Goal: Check status

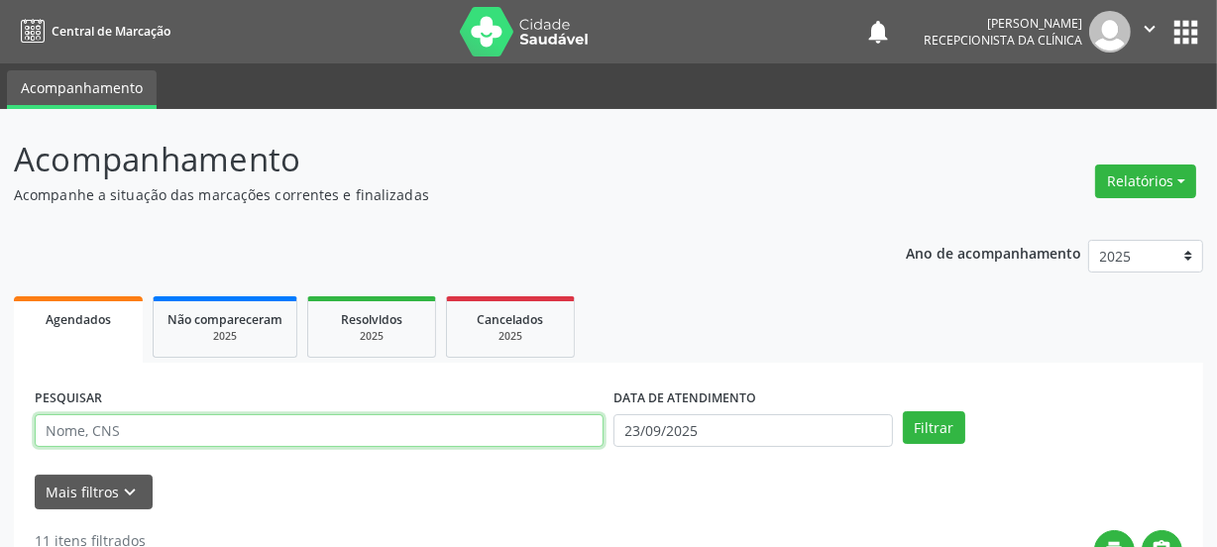
click at [176, 425] on input "text" at bounding box center [319, 431] width 569 height 34
type input "[PERSON_NAME]"
click at [903, 411] on button "Filtrar" at bounding box center [934, 428] width 62 height 34
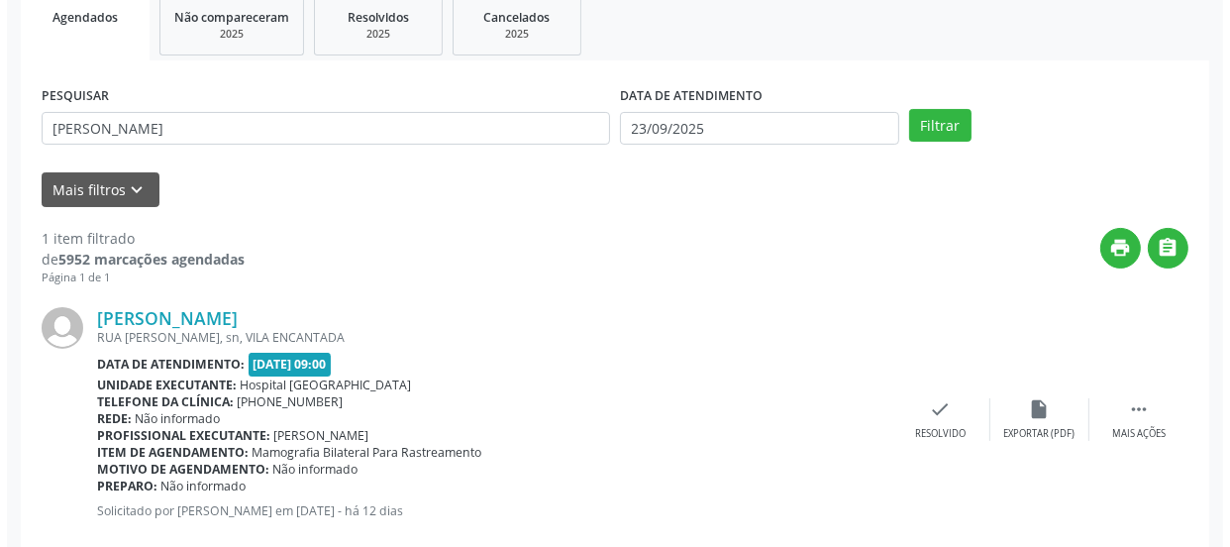
scroll to position [343, 0]
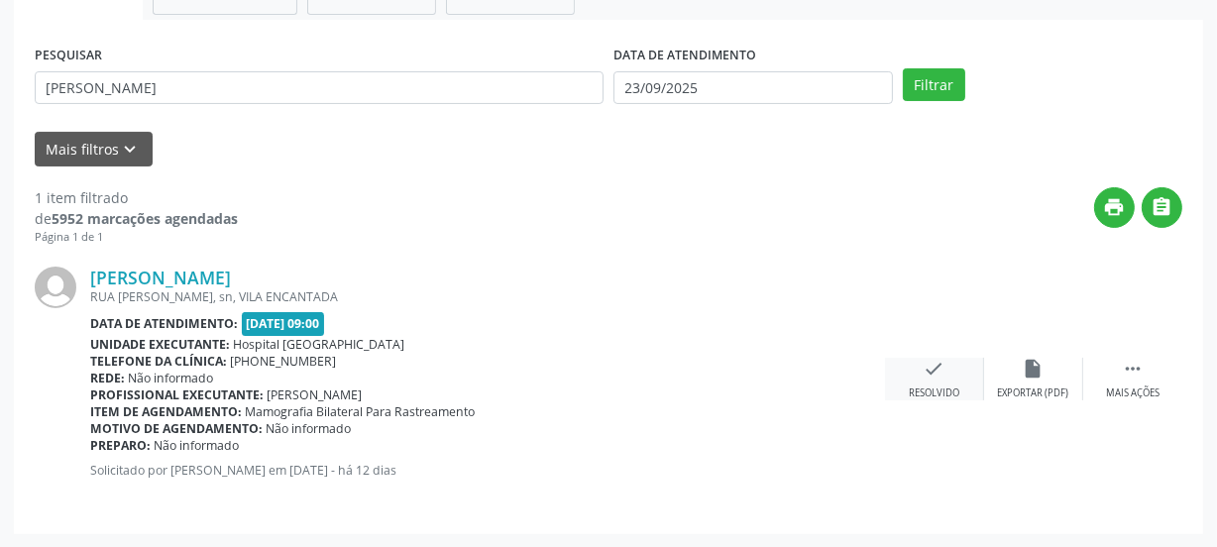
click at [938, 393] on div "Resolvido" at bounding box center [933, 393] width 51 height 14
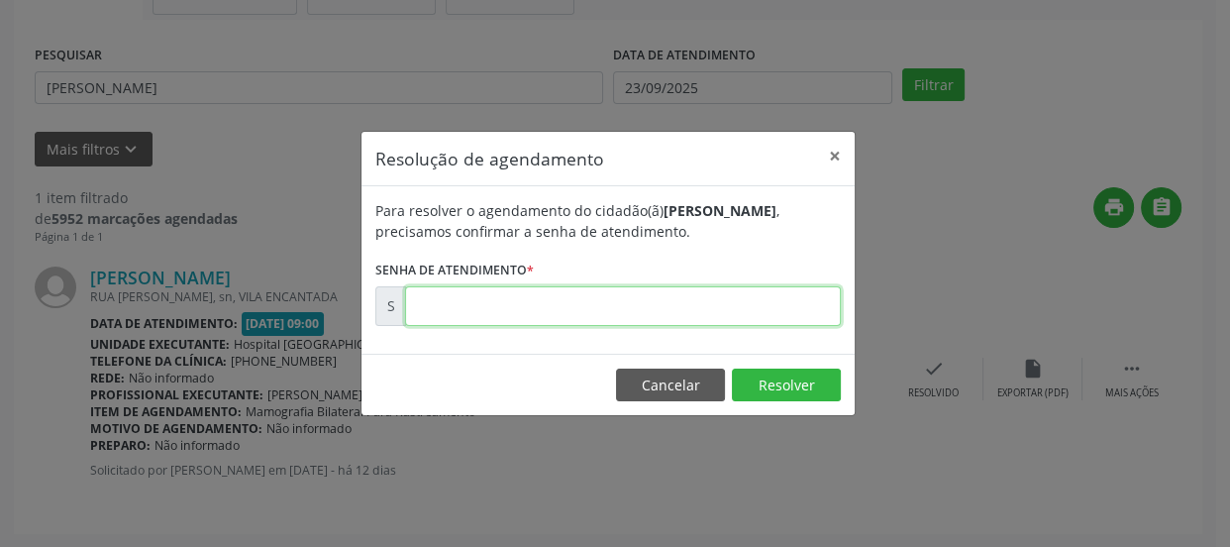
click at [567, 307] on input "text" at bounding box center [623, 306] width 436 height 40
type input "00176316"
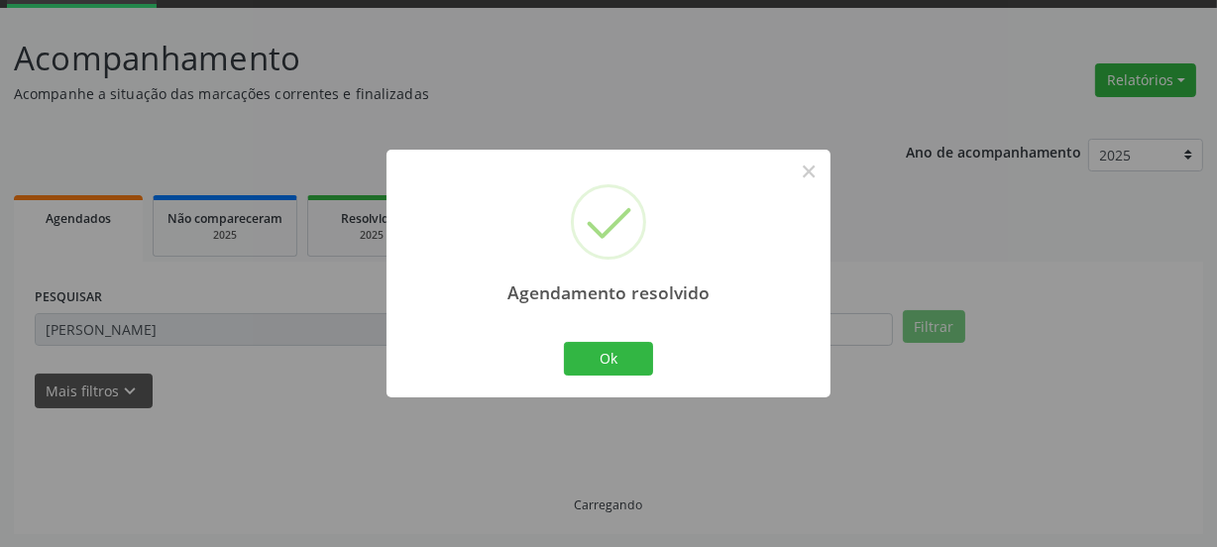
scroll to position [58, 0]
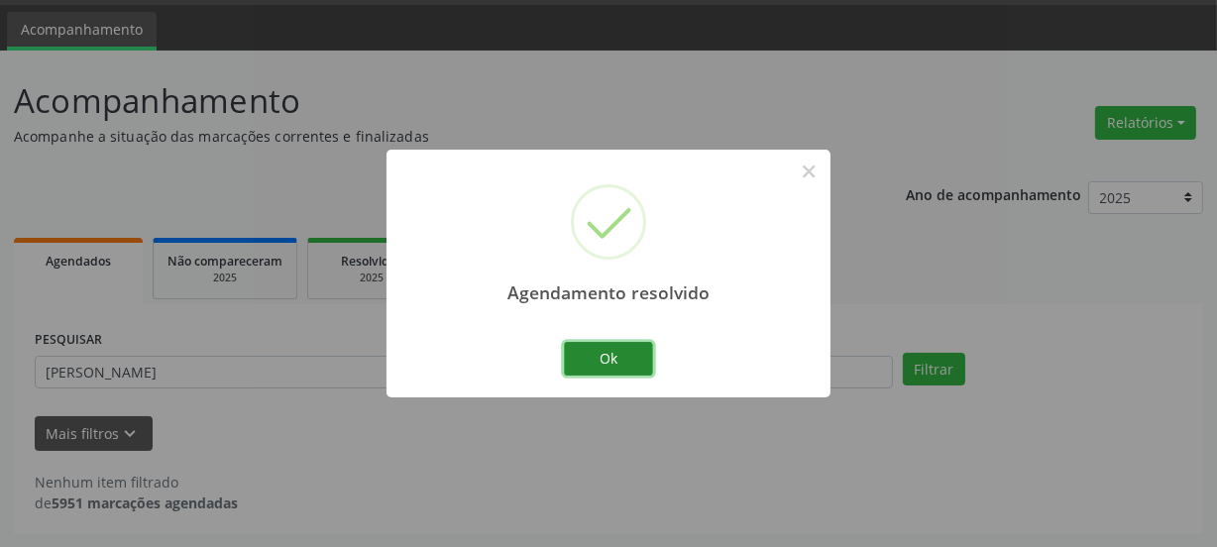
click at [593, 355] on button "Ok" at bounding box center [608, 359] width 89 height 34
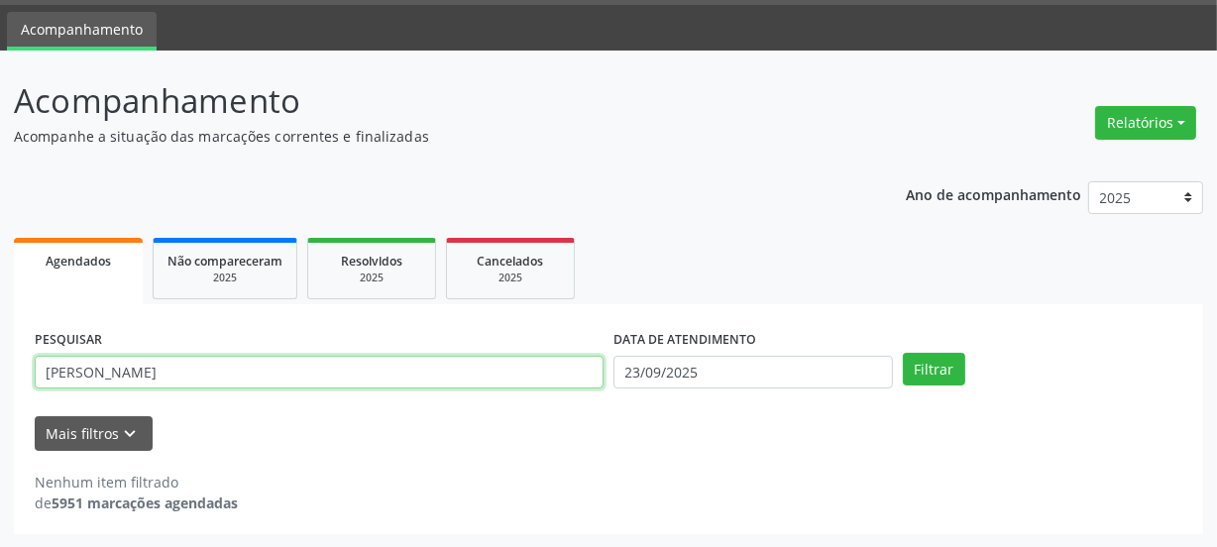
drag, startPoint x: 172, startPoint y: 363, endPoint x: 0, endPoint y: 373, distance: 172.7
click at [0, 373] on div "Acompanhamento Acompanhe a situação das marcações correntes e finalizadas Relat…" at bounding box center [608, 299] width 1217 height 497
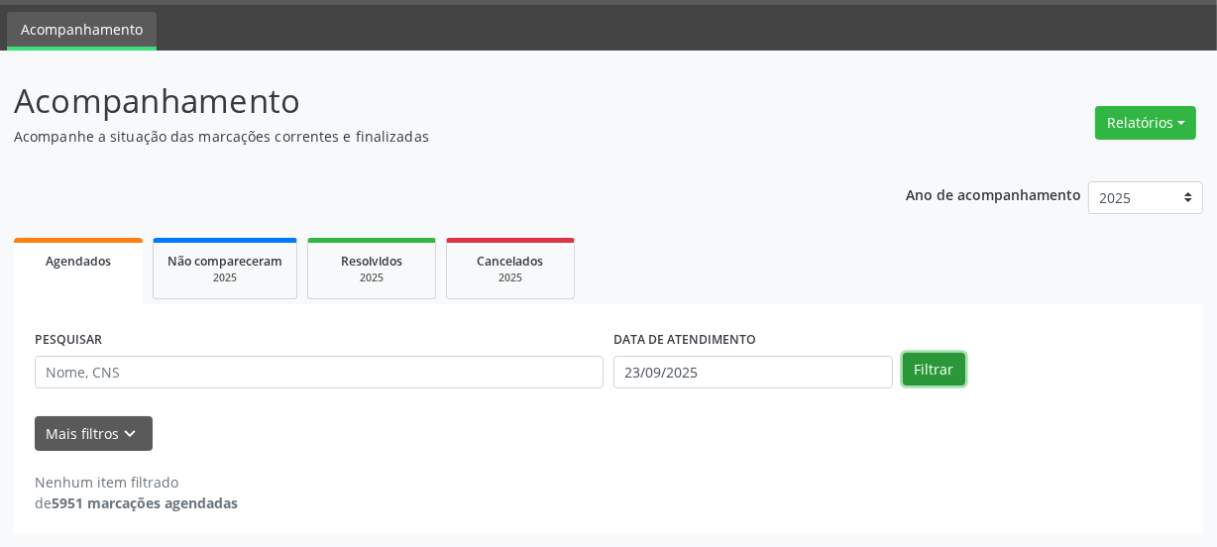
click at [936, 371] on button "Filtrar" at bounding box center [934, 370] width 62 height 34
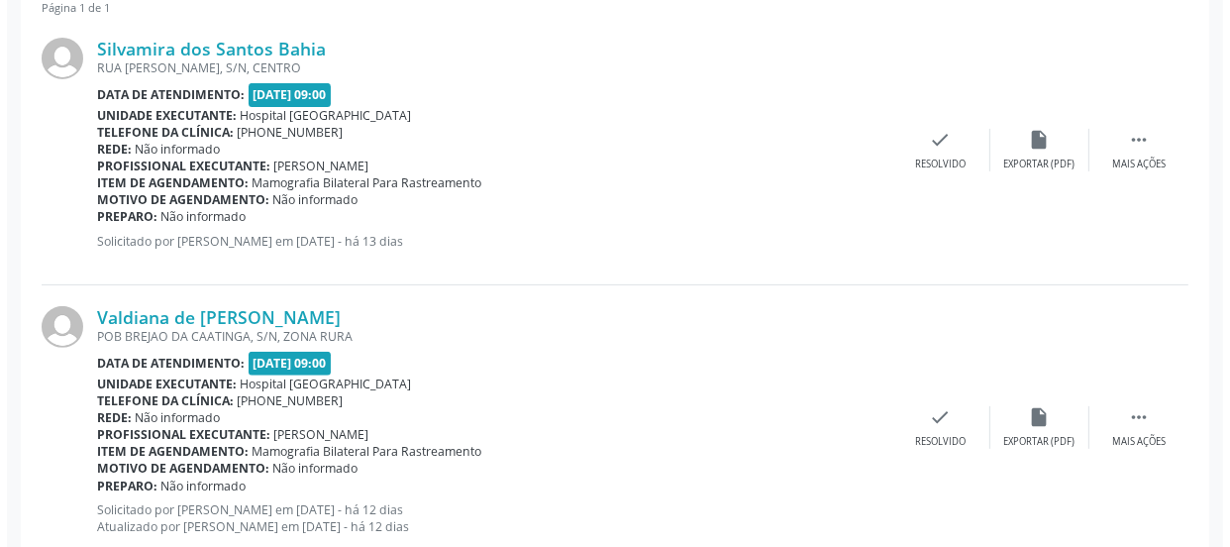
scroll to position [573, 0]
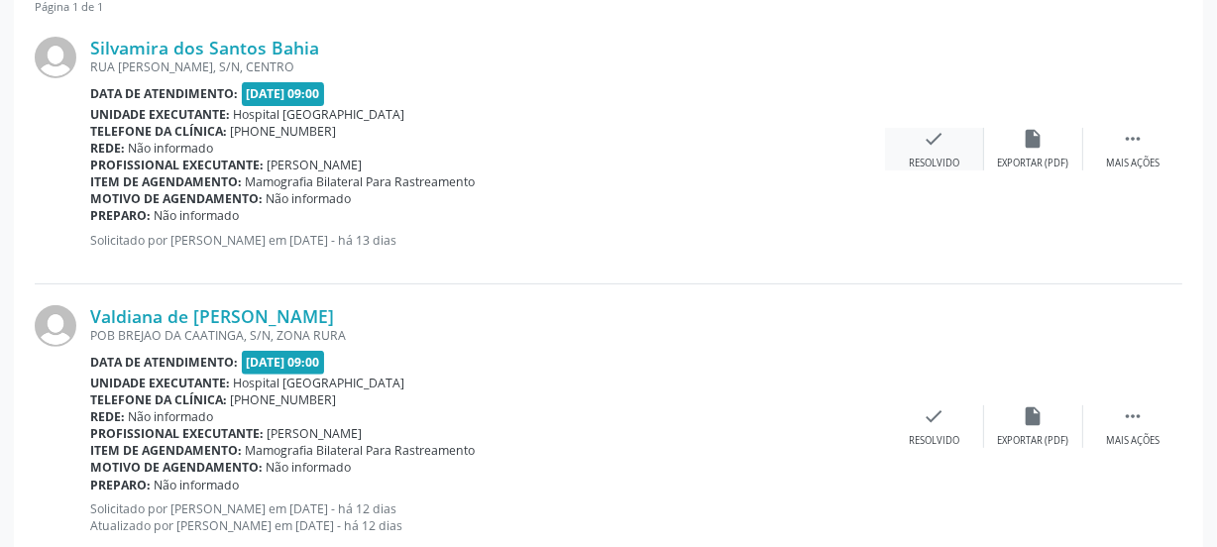
click at [944, 150] on div "check Resolvido" at bounding box center [934, 149] width 99 height 43
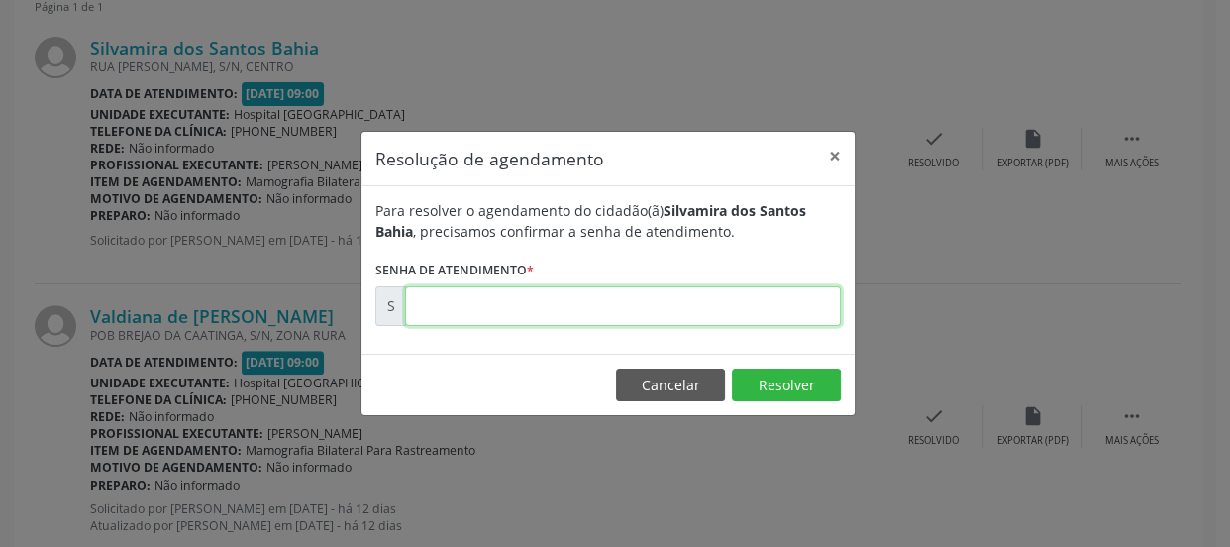
click at [481, 307] on input "text" at bounding box center [623, 306] width 436 height 40
type input "00176098"
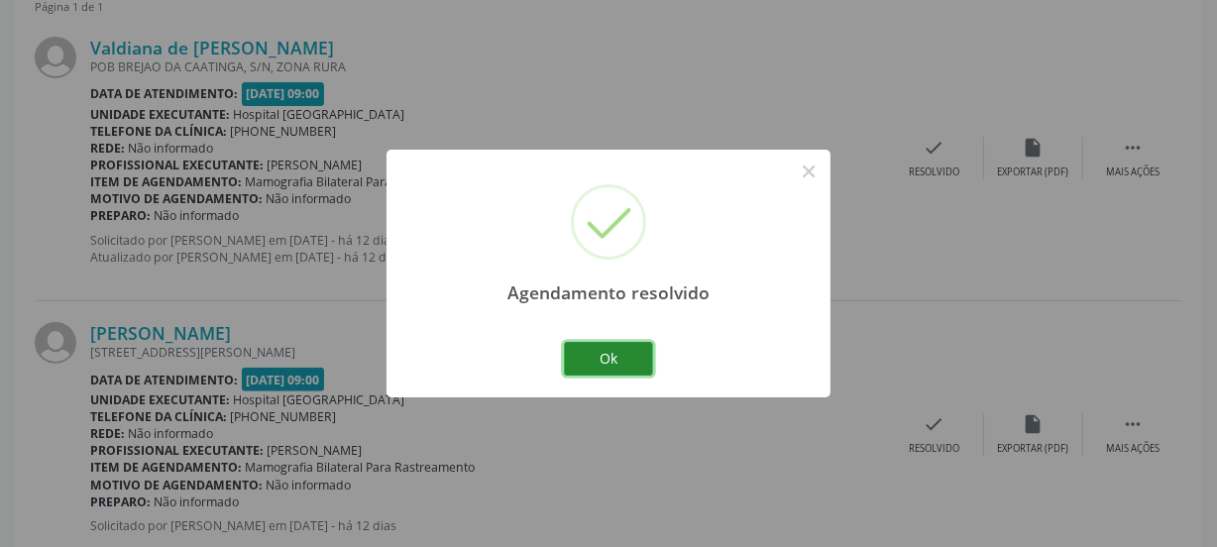
click at [619, 349] on button "Ok" at bounding box center [608, 359] width 89 height 34
